Goal: Task Accomplishment & Management: Use online tool/utility

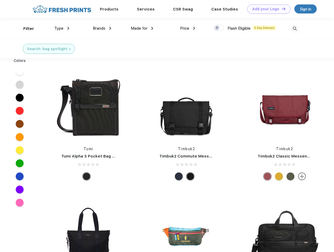
click at [267, 9] on link "Add your Logo Design Tool" at bounding box center [268, 8] width 43 height 9
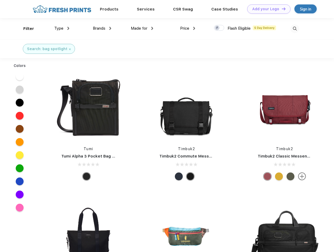
click at [0, 0] on div "Design Tool" at bounding box center [0, 0] width 0 height 0
click at [281, 9] on link "Add your Logo Design Tool" at bounding box center [268, 8] width 43 height 9
click at [25, 29] on div "Filter" at bounding box center [28, 29] width 11 height 6
click at [62, 28] on span "Type" at bounding box center [58, 28] width 9 height 5
click at [102, 28] on span "Brands" at bounding box center [99, 28] width 13 height 5
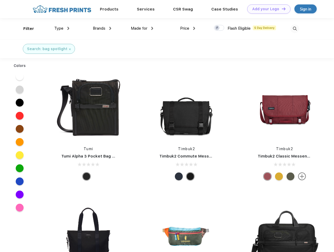
click at [142, 28] on span "Made for" at bounding box center [139, 28] width 17 height 5
click at [188, 28] on span "Price" at bounding box center [184, 28] width 9 height 5
click at [219, 28] on div at bounding box center [219, 28] width 10 height 6
click at [217, 28] on input "checkbox" at bounding box center [215, 26] width 3 height 3
click at [295, 29] on img at bounding box center [294, 28] width 9 height 9
